Goal: Task Accomplishment & Management: Use online tool/utility

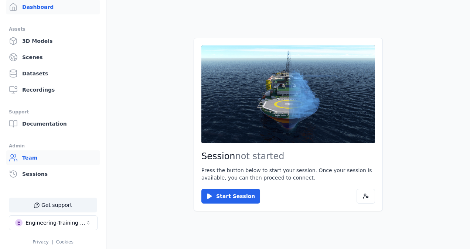
scroll to position [41, 0]
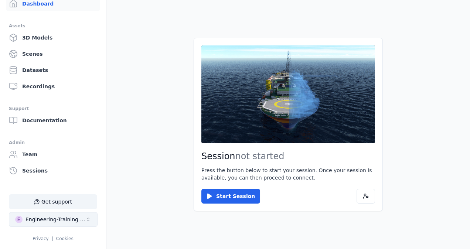
click at [72, 222] on div "Engineering-Training (SSO Staging)" at bounding box center [55, 219] width 60 height 7
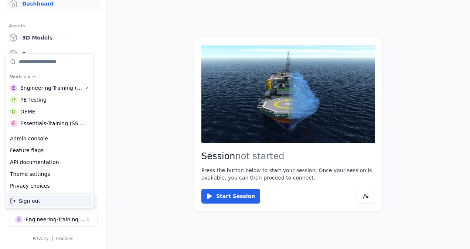
click at [73, 222] on html "Support Dashboard Assets 3D Models Scenes Datasets Recordings Support Documenta…" at bounding box center [235, 124] width 470 height 249
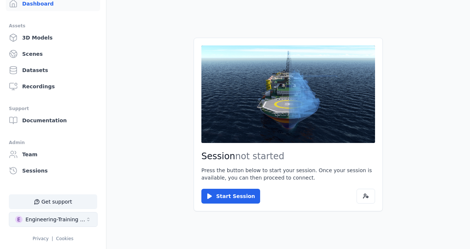
click at [75, 225] on button "E Engineering-Training (SSO Staging)" at bounding box center [53, 219] width 89 height 15
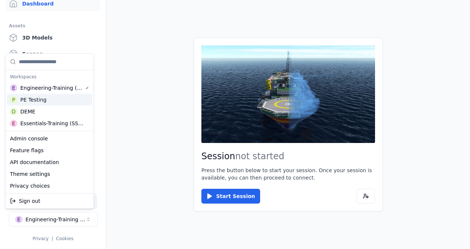
click at [51, 99] on div "P PE Testing" at bounding box center [49, 100] width 85 height 12
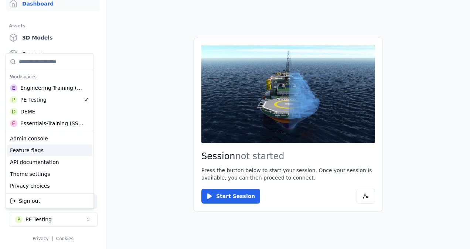
click at [50, 151] on div "Feature flags" at bounding box center [49, 150] width 85 height 12
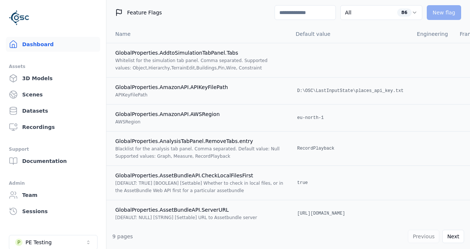
click at [69, 41] on link "Dashboard" at bounding box center [53, 44] width 94 height 15
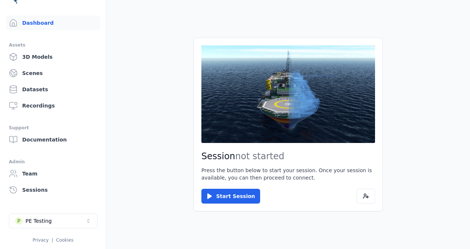
scroll to position [23, 0]
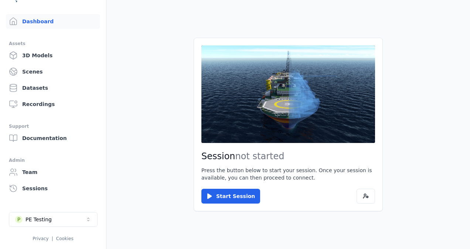
click at [64, 218] on button "P PE Testing" at bounding box center [53, 219] width 89 height 15
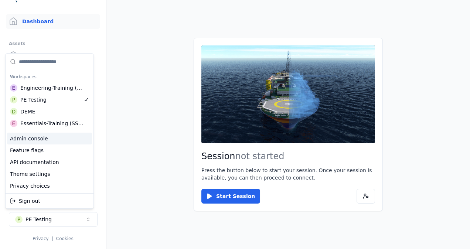
click at [42, 137] on div "Admin console" at bounding box center [49, 139] width 85 height 12
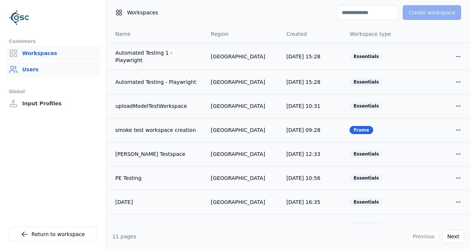
click at [49, 72] on link "Users" at bounding box center [53, 69] width 94 height 15
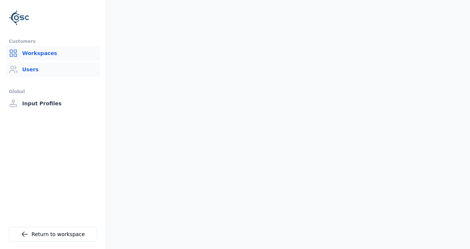
click at [46, 56] on link "Workspaces" at bounding box center [53, 53] width 94 height 15
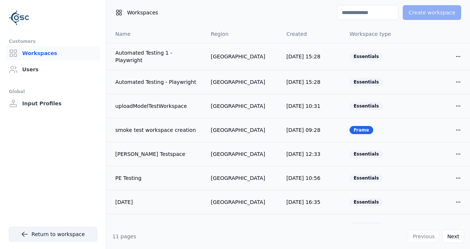
click at [76, 233] on link "Return to workspace" at bounding box center [53, 234] width 88 height 15
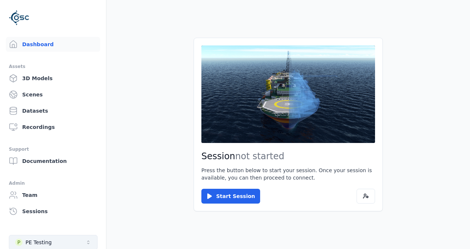
click at [65, 240] on button "P PE Testing" at bounding box center [53, 242] width 89 height 15
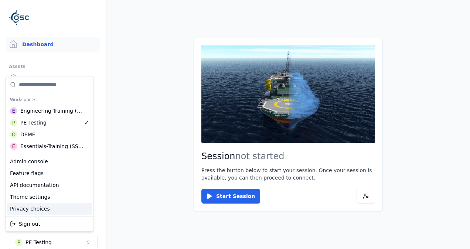
click at [47, 208] on div "Privacy choices" at bounding box center [49, 209] width 85 height 12
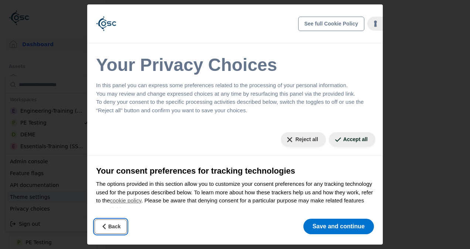
click at [106, 228] on icon "Back" at bounding box center [104, 226] width 7 height 7
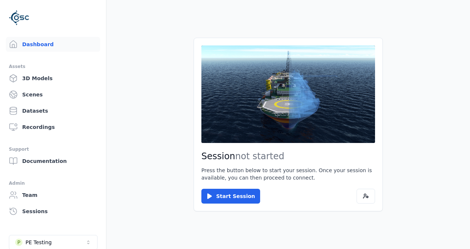
scroll to position [1, 0]
click at [54, 242] on button "P PE Testing" at bounding box center [53, 241] width 89 height 15
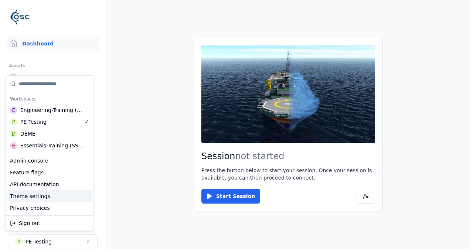
click at [48, 199] on div "Theme settings" at bounding box center [49, 196] width 85 height 12
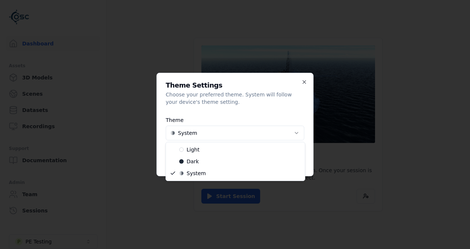
click at [194, 134] on body "Support Dashboard Assets 3D Models Scenes Datasets Recordings Support Documenta…" at bounding box center [235, 124] width 470 height 249
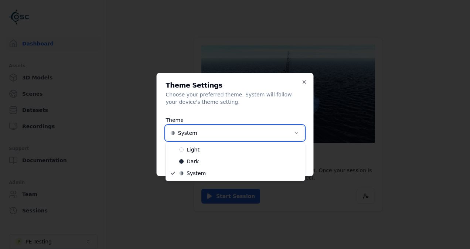
click at [303, 83] on body "Support Dashboard Assets 3D Models Scenes Datasets Recordings Support Documenta…" at bounding box center [235, 124] width 470 height 249
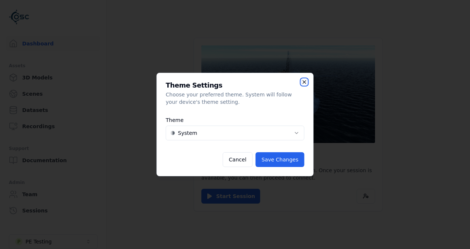
click at [304, 84] on icon "button" at bounding box center [304, 82] width 6 height 6
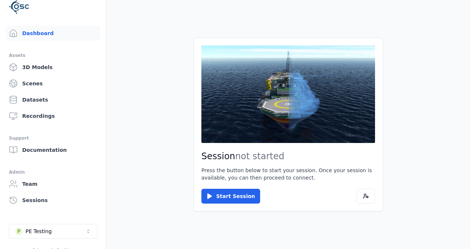
scroll to position [23, 0]
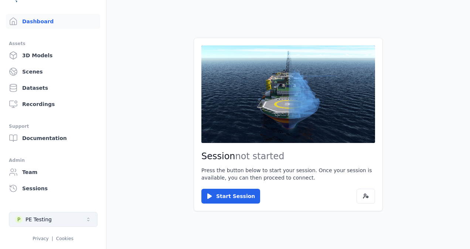
click at [56, 216] on button "P PE Testing" at bounding box center [53, 219] width 89 height 15
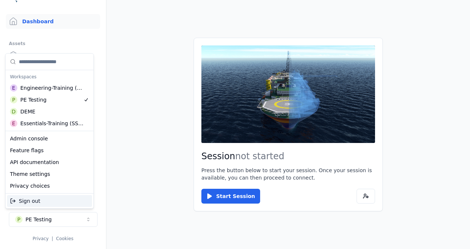
click at [64, 202] on div "Sign out" at bounding box center [49, 201] width 85 height 12
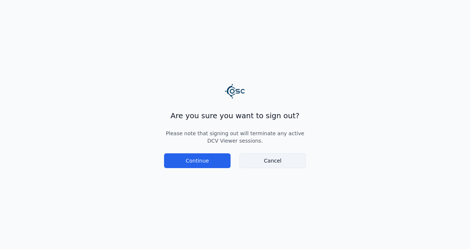
click at [296, 157] on link "Cancel" at bounding box center [272, 160] width 66 height 15
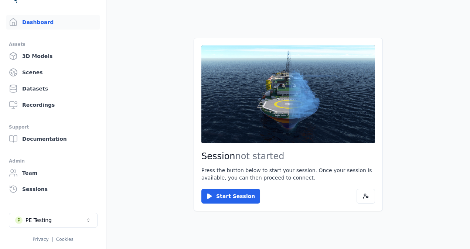
scroll to position [23, 0]
click at [370, 191] on button at bounding box center [365, 196] width 18 height 15
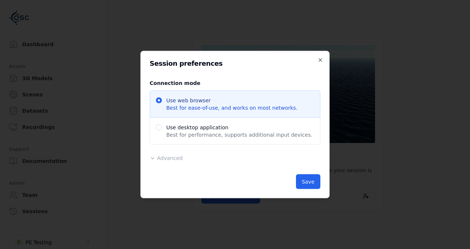
click at [160, 157] on span "Advanced" at bounding box center [169, 158] width 25 height 6
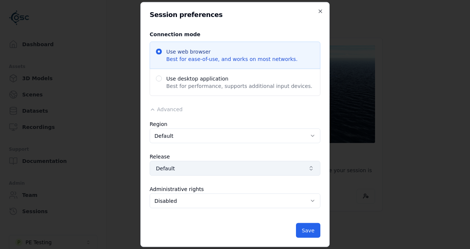
click at [207, 174] on button "Default" at bounding box center [235, 168] width 171 height 15
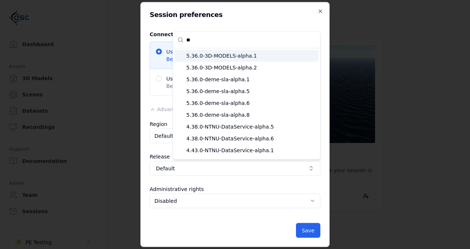
type input "**"
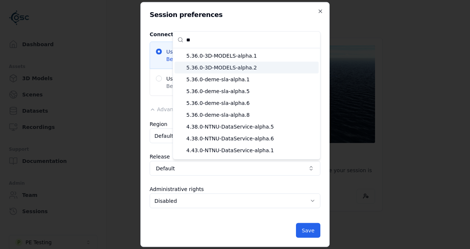
click at [236, 66] on span "5.36.0-3D-MODELS-alpha.2" at bounding box center [250, 67] width 129 height 7
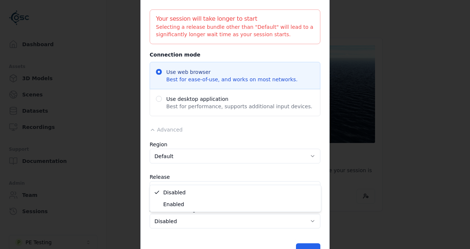
click at [263, 217] on body "Dashboard Assets 3D Models Scenes Datasets Recordings Support Documentation Adm…" at bounding box center [235, 124] width 470 height 249
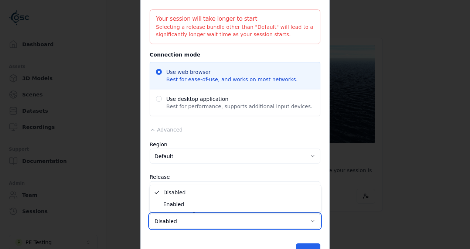
click at [214, 245] on body "Dashboard Assets 3D Models Scenes Datasets Recordings Support Documentation Adm…" at bounding box center [235, 124] width 470 height 249
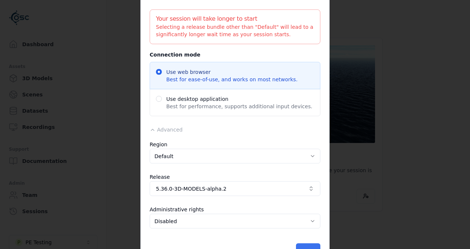
click at [314, 243] on button "Save" at bounding box center [308, 250] width 24 height 15
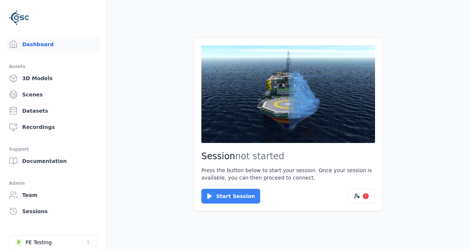
click at [235, 197] on button "Start Session" at bounding box center [230, 196] width 59 height 15
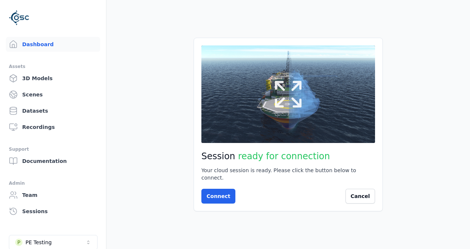
click at [301, 101] on icon at bounding box center [287, 93] width 35 height 35
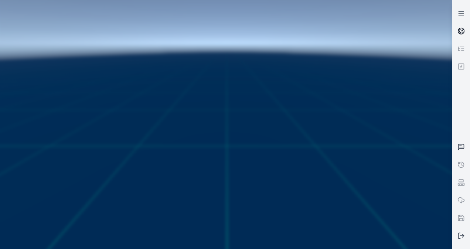
click at [461, 30] on icon at bounding box center [462, 29] width 4 height 3
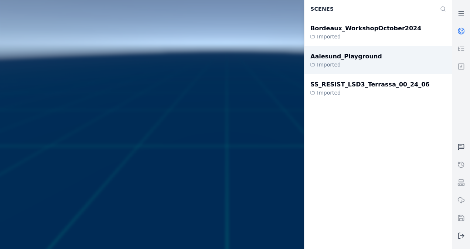
click at [372, 66] on div "Aalesund_Playground Imported" at bounding box center [377, 60] width 147 height 28
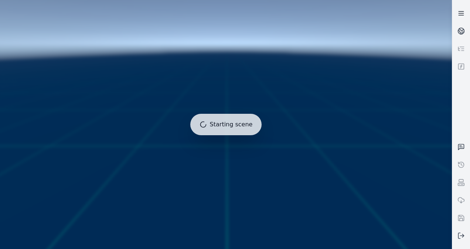
click at [463, 12] on icon at bounding box center [460, 13] width 7 height 7
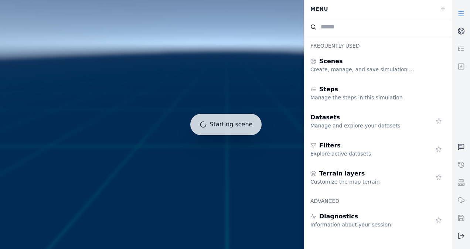
click at [463, 12] on icon at bounding box center [460, 13] width 7 height 7
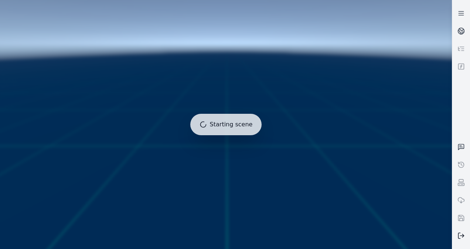
click at [462, 242] on button at bounding box center [461, 236] width 18 height 18
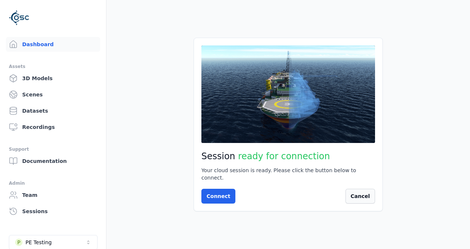
click at [364, 193] on button "Cancel" at bounding box center [360, 196] width 30 height 15
